Goal: Transaction & Acquisition: Download file/media

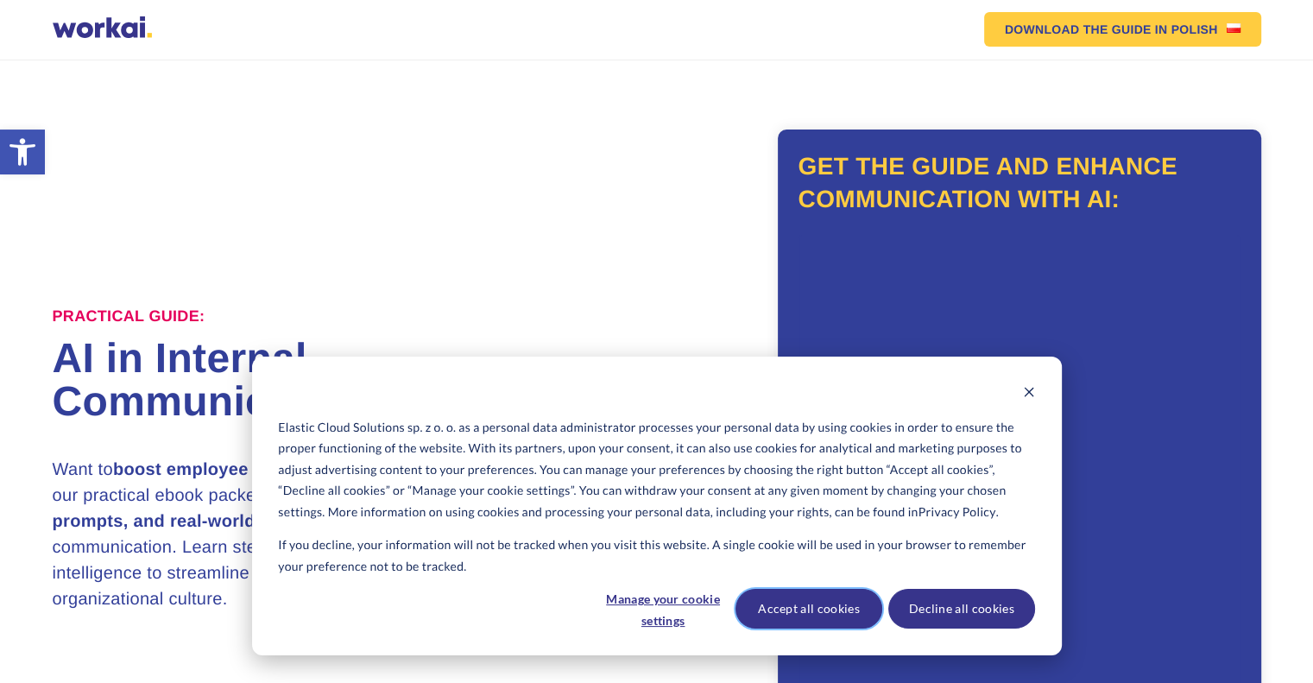
click at [846, 603] on button "Accept all cookies" at bounding box center [808, 609] width 147 height 40
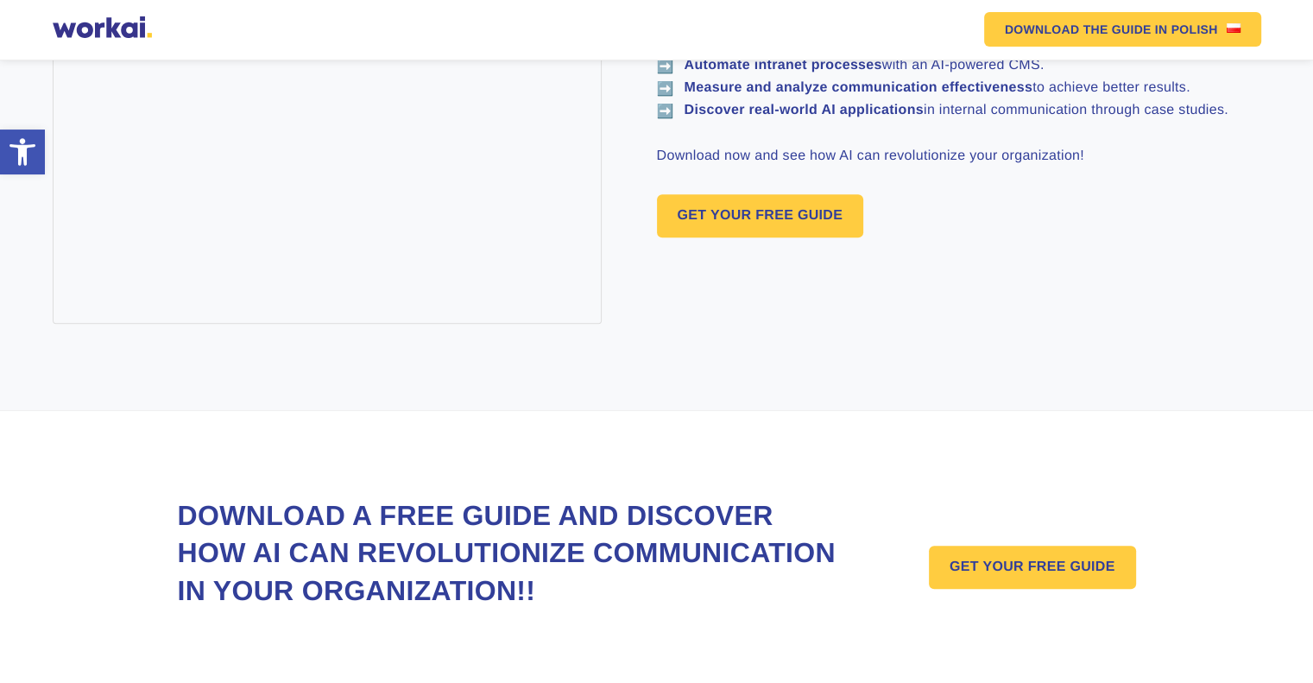
scroll to position [1413, 0]
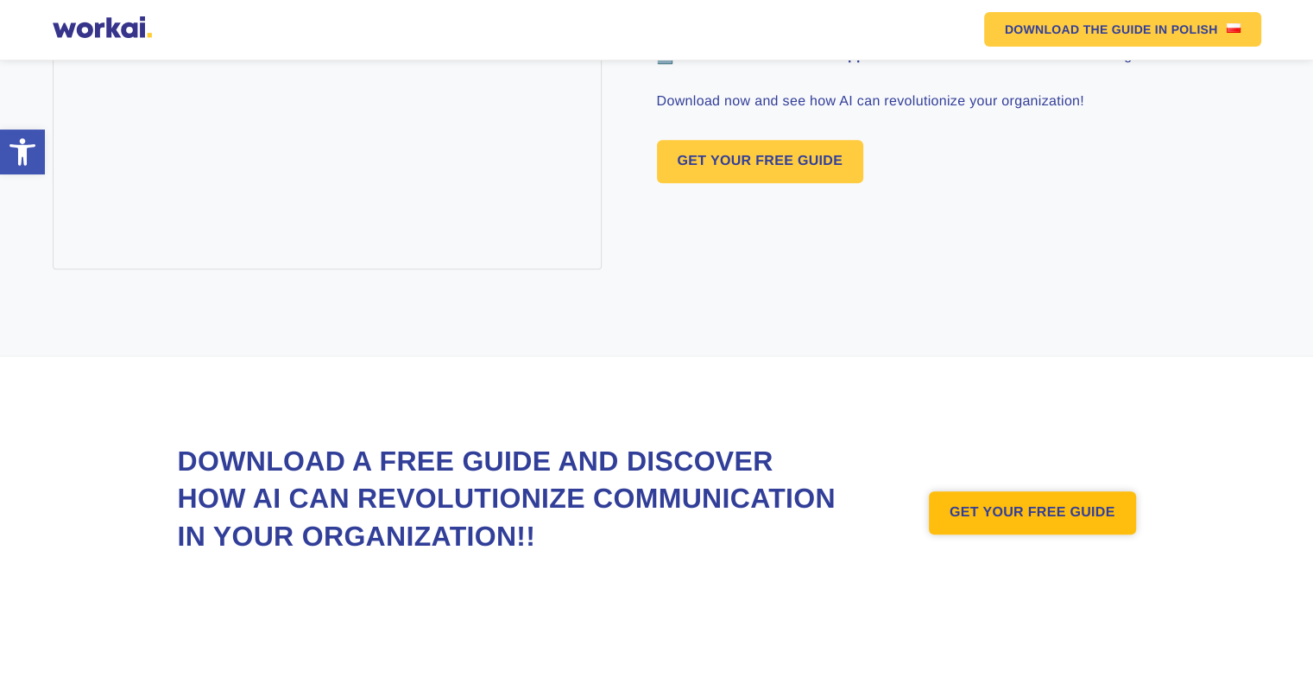
click at [989, 492] on link "GET YOUR FREE GUIDE" at bounding box center [1032, 512] width 207 height 43
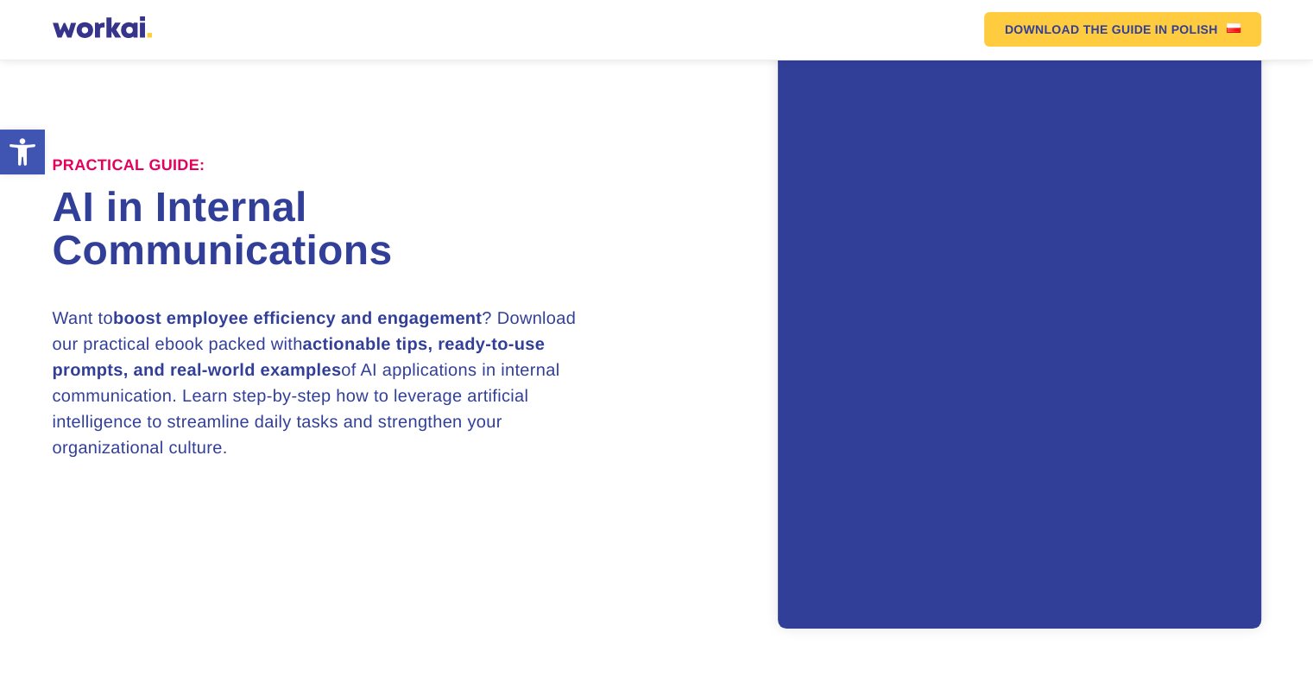
scroll to position [150, 0]
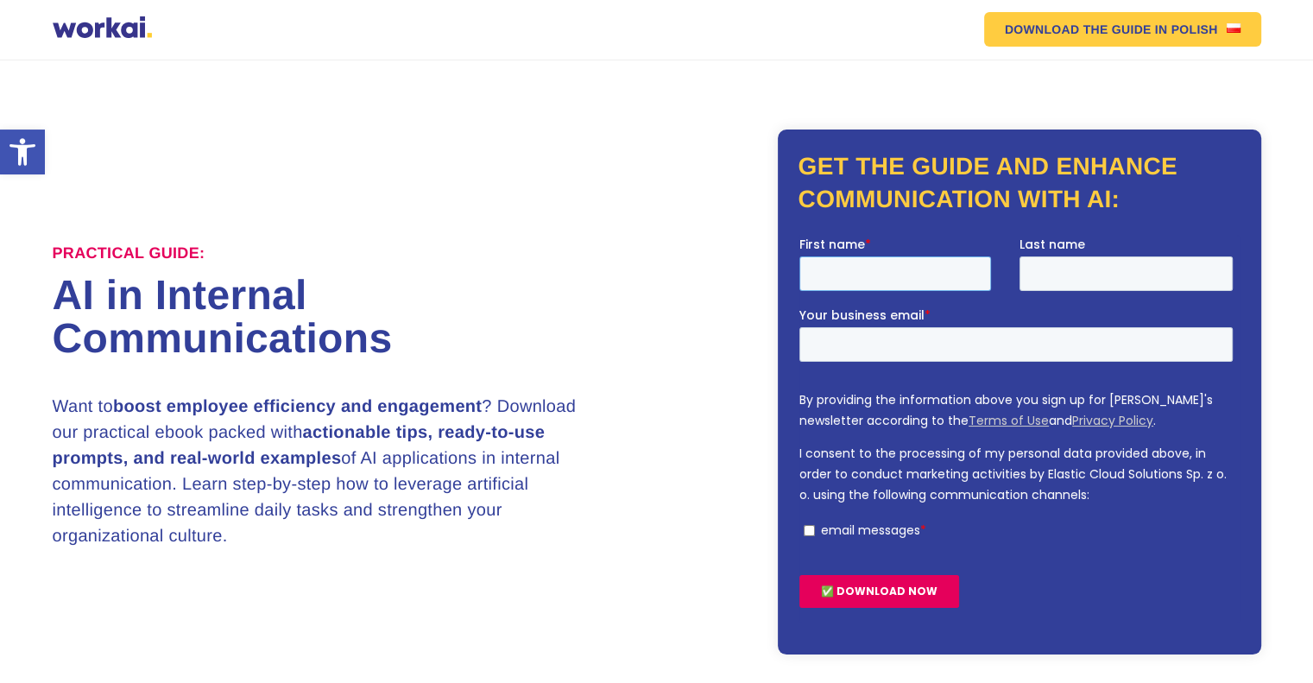
click at [840, 274] on input "First name *" at bounding box center [894, 273] width 192 height 35
type input "Mzwandile"
click at [921, 349] on input "Your business email *" at bounding box center [1014, 344] width 433 height 35
type input "mzwandile.ziyane@montigny.co.sz"
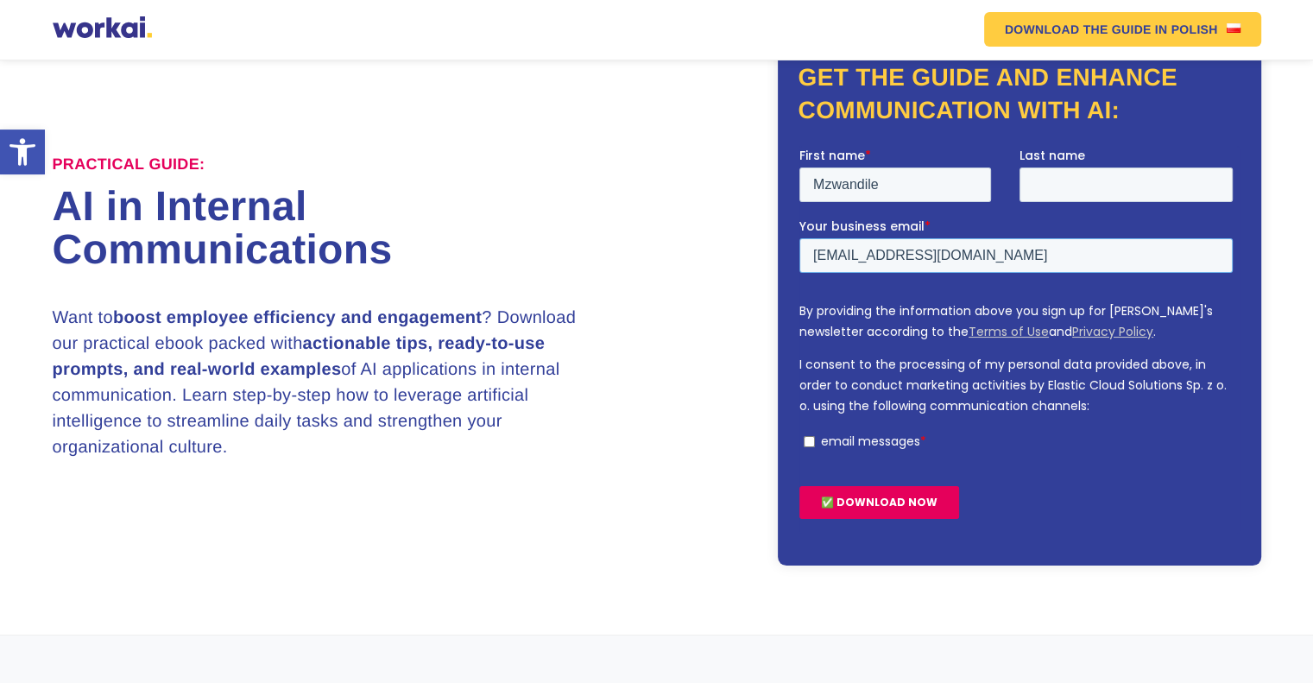
scroll to position [86, 0]
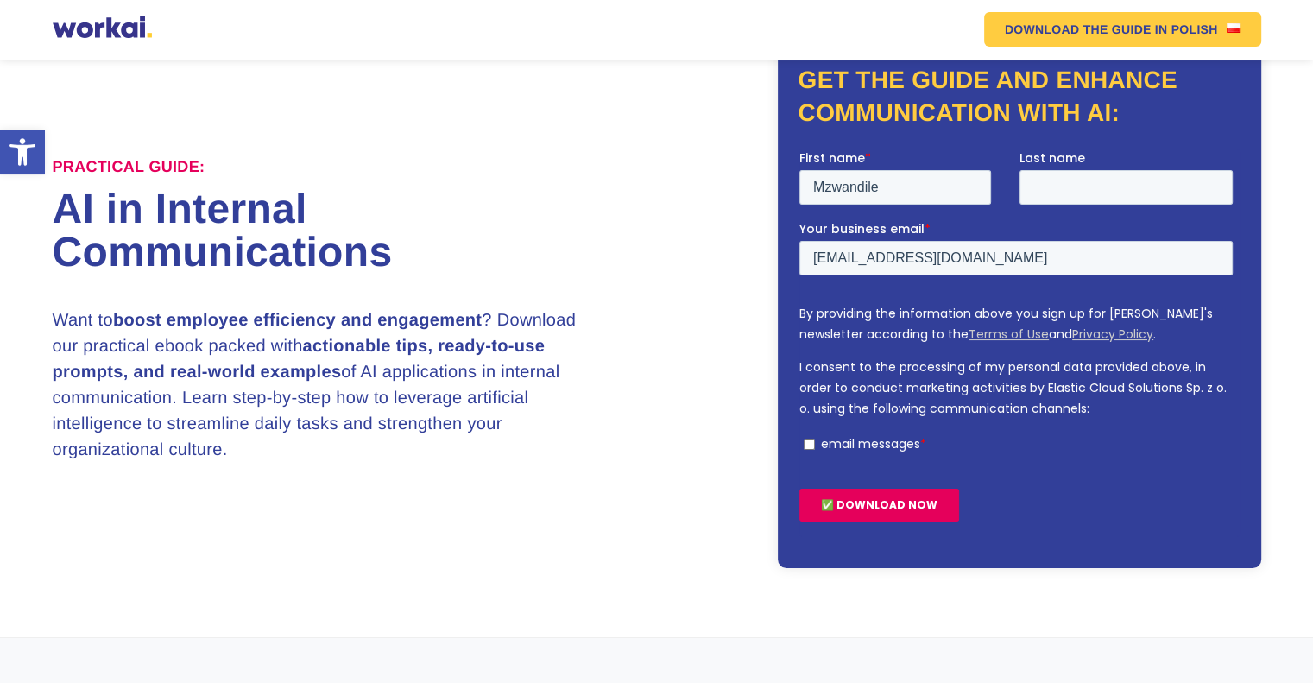
click at [869, 500] on input "✅ DOWNLOAD NOW" at bounding box center [878, 504] width 160 height 33
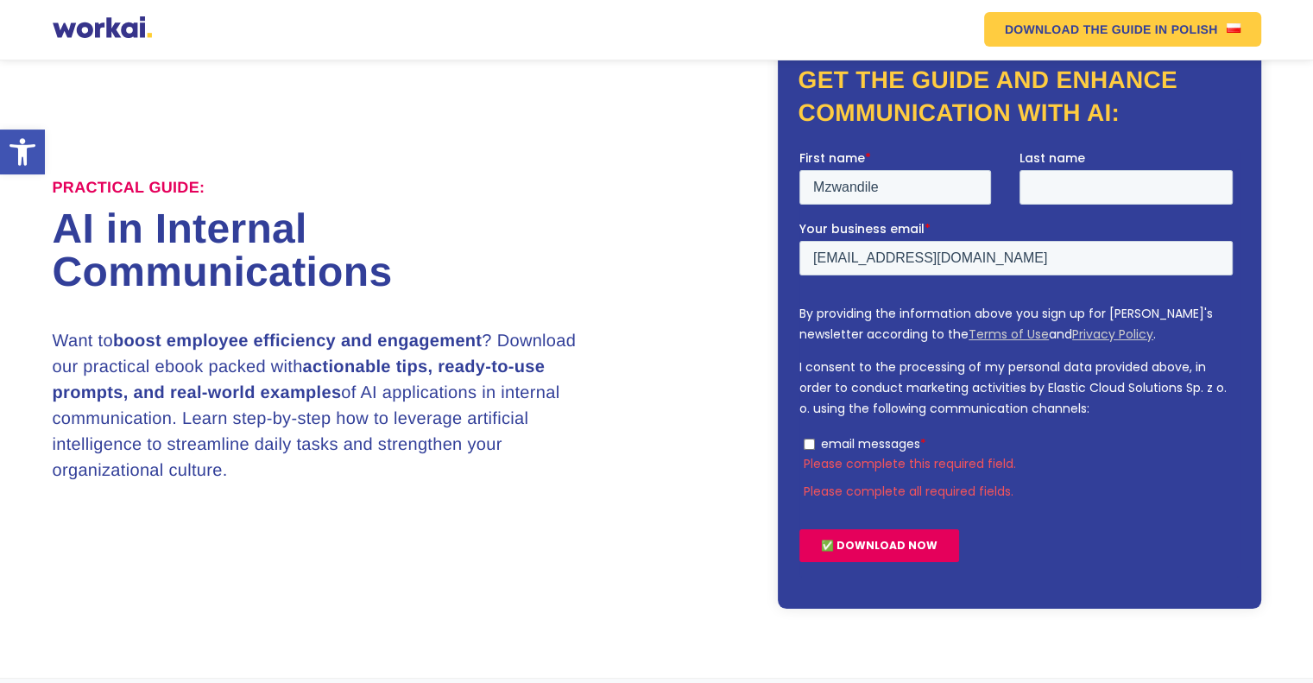
click at [808, 443] on input "email messages *" at bounding box center [808, 443] width 11 height 11
checkbox input "true"
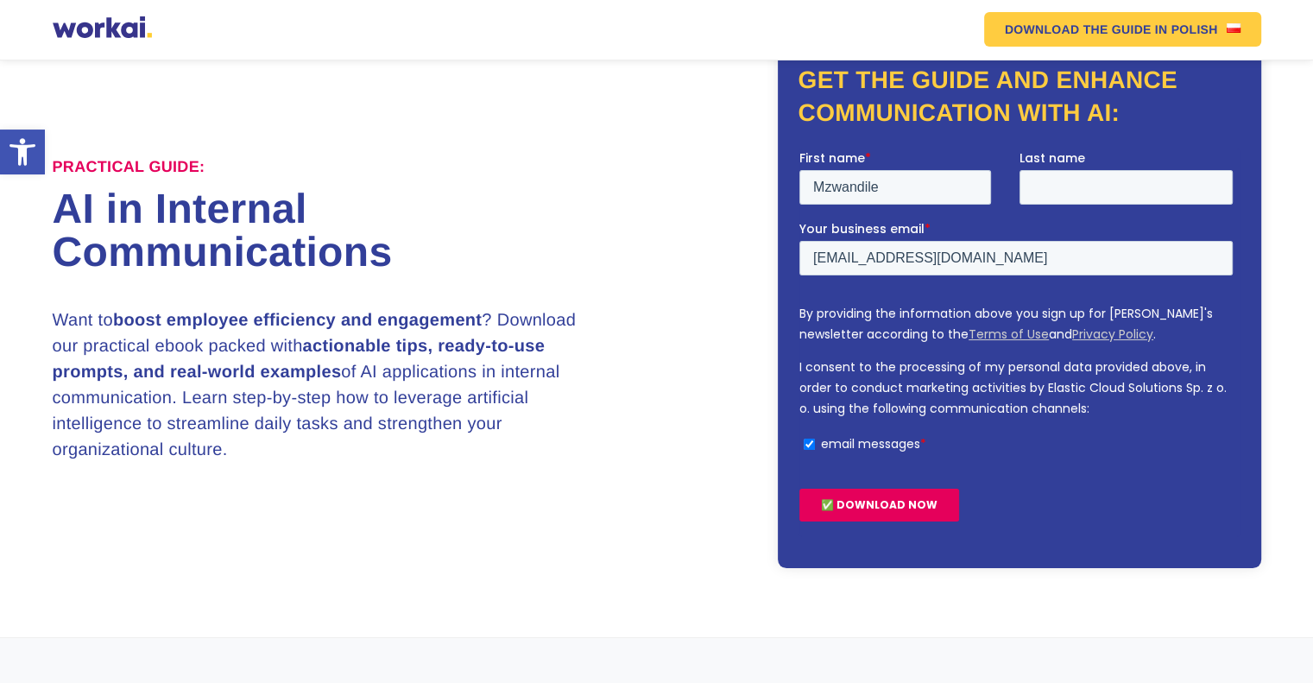
click at [864, 506] on input "✅ DOWNLOAD NOW" at bounding box center [878, 504] width 160 height 33
